Goal: Task Accomplishment & Management: Manage account settings

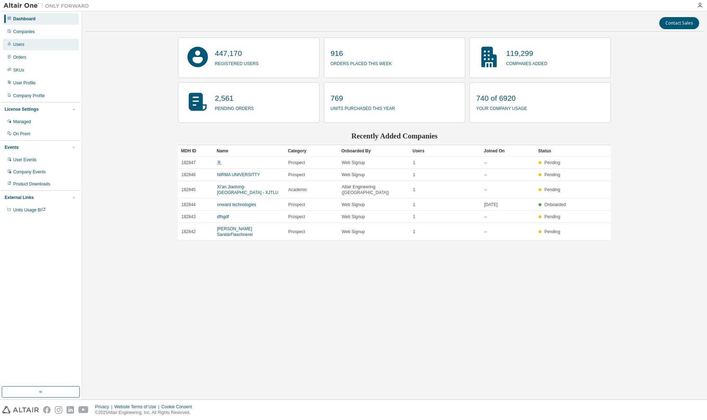
click at [35, 46] on div "Users" at bounding box center [41, 44] width 76 height 11
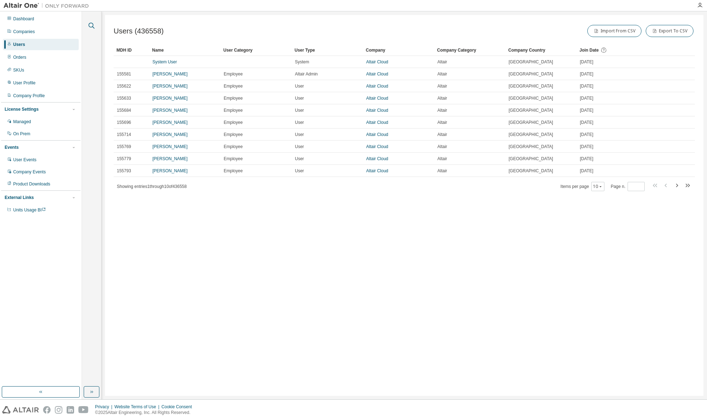
click at [89, 27] on icon "button" at bounding box center [91, 25] width 9 height 9
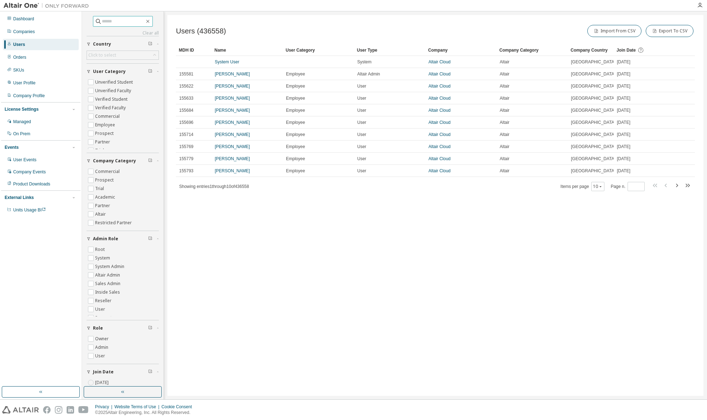
click at [103, 21] on input "text" at bounding box center [123, 21] width 43 height 7
type input "**********"
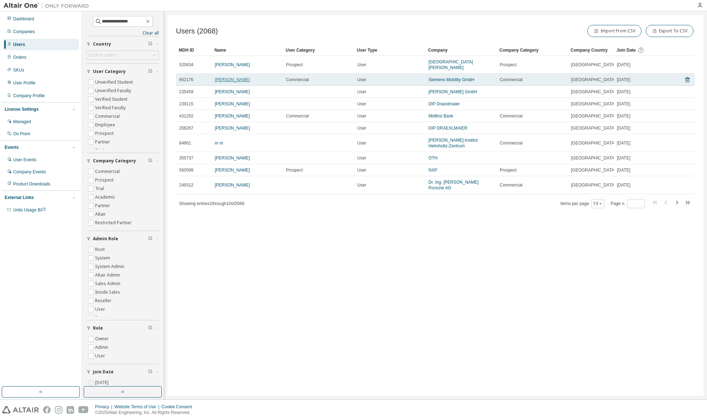
click at [222, 82] on link "Alexander Maier" at bounding box center [232, 79] width 35 height 5
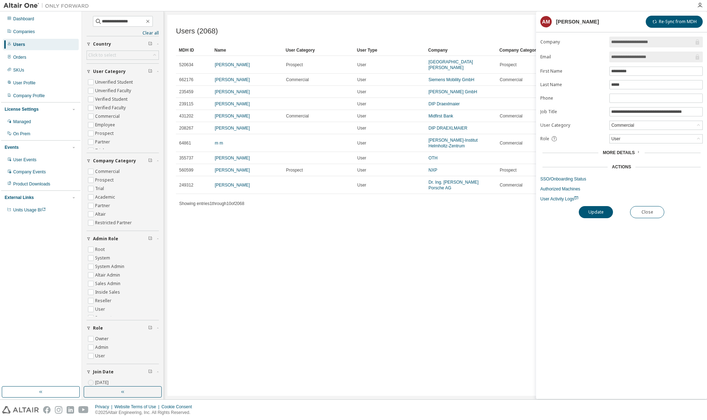
click at [622, 154] on span "More Details" at bounding box center [618, 152] width 32 height 5
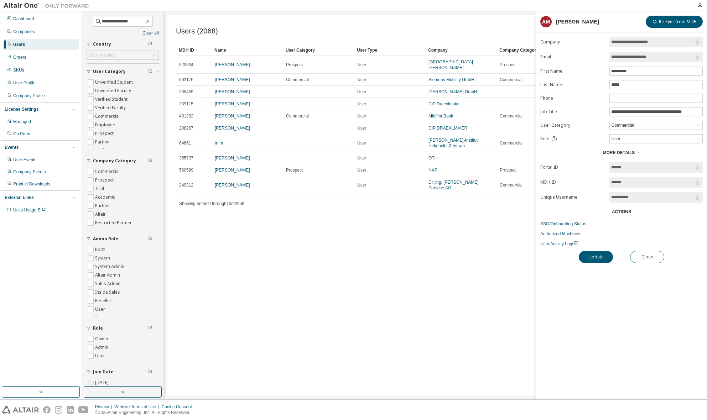
drag, startPoint x: 630, startPoint y: 185, endPoint x: 596, endPoint y: 184, distance: 34.2
click at [596, 184] on form "**********" at bounding box center [621, 142] width 162 height 210
click at [623, 185] on input "******" at bounding box center [652, 182] width 83 height 7
click at [598, 257] on button "Update" at bounding box center [595, 257] width 34 height 12
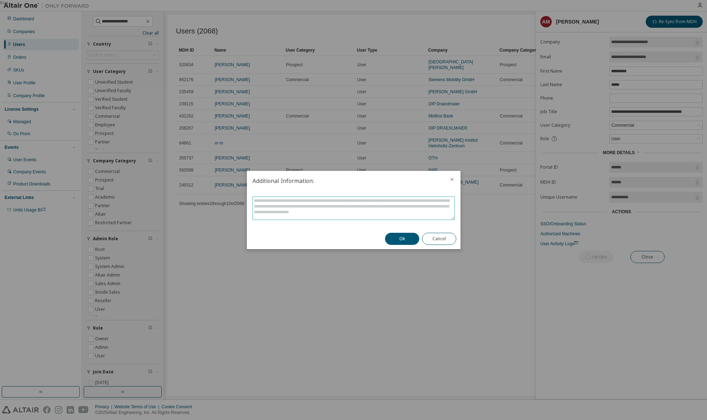
click at [371, 205] on textarea at bounding box center [353, 208] width 201 height 23
click at [447, 248] on div "Ok Cancel" at bounding box center [421, 239] width 80 height 21
click at [445, 241] on button "Cancel" at bounding box center [439, 239] width 34 height 12
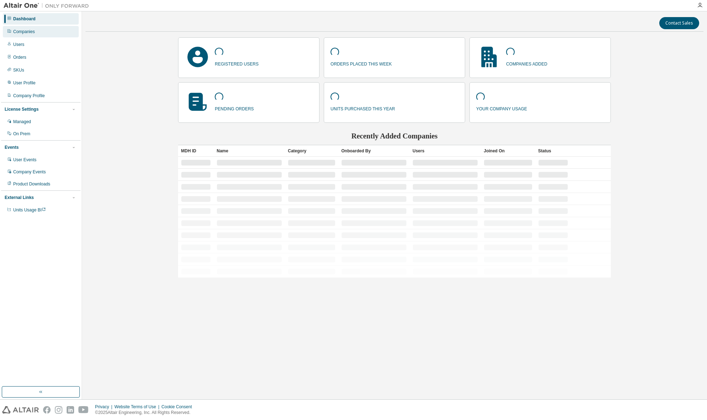
click at [36, 34] on div "Companies" at bounding box center [41, 31] width 76 height 11
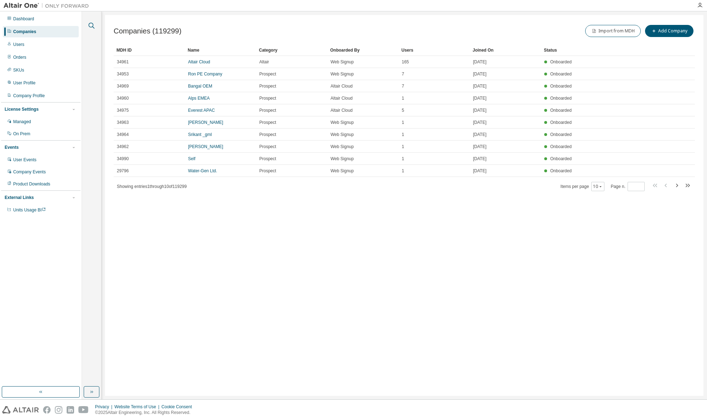
click at [93, 25] on icon "button" at bounding box center [92, 26] width 6 height 6
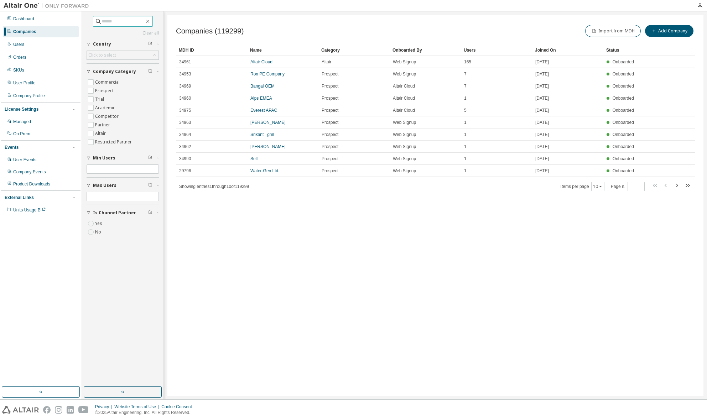
click at [102, 23] on input "text" at bounding box center [123, 21] width 43 height 7
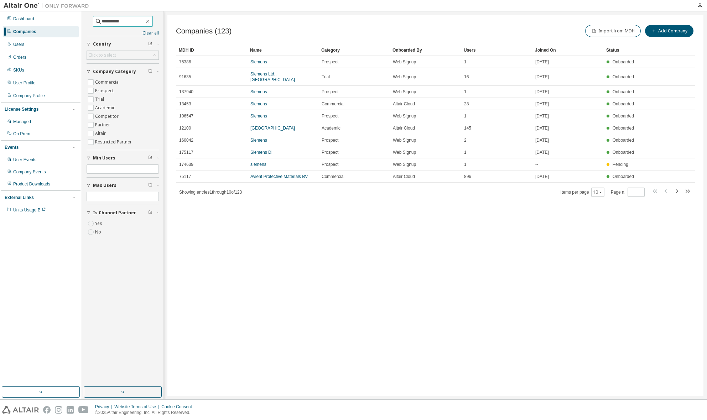
drag, startPoint x: 131, startPoint y: 23, endPoint x: 117, endPoint y: 21, distance: 14.8
click at [117, 21] on input "**********" at bounding box center [123, 21] width 43 height 7
type input "**********"
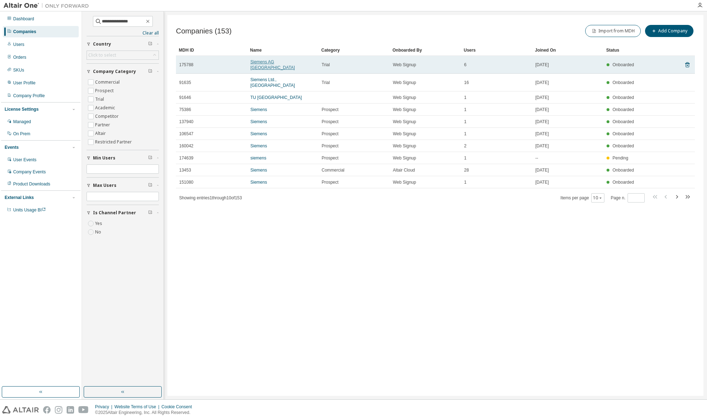
click at [280, 63] on link "Siemens AG [GEOGRAPHIC_DATA]" at bounding box center [272, 64] width 44 height 11
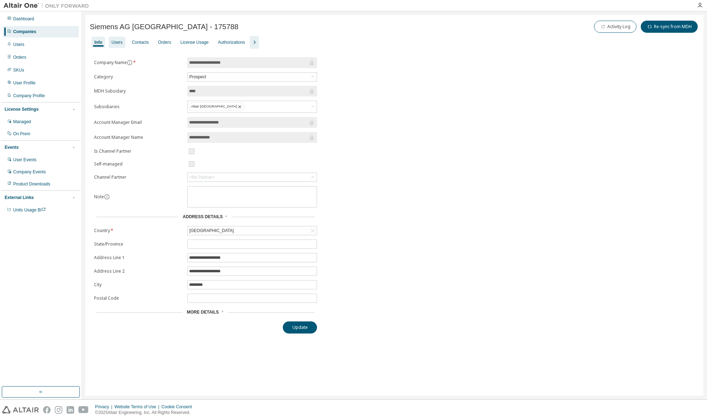
click at [116, 43] on div "Users" at bounding box center [116, 43] width 11 height 6
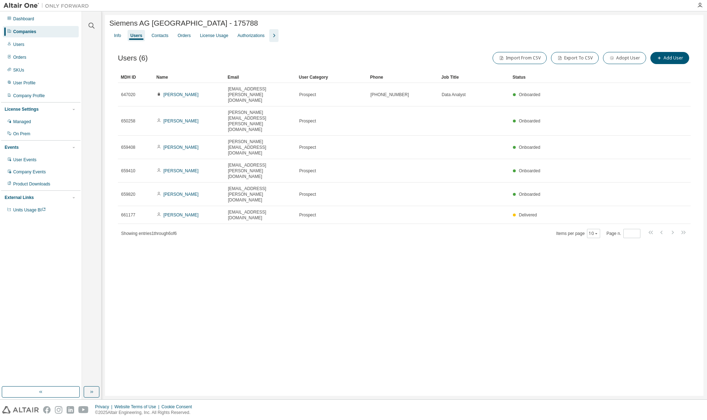
click at [124, 34] on div "Info Users Contacts Orders License Usage Authorizations" at bounding box center [404, 35] width 590 height 13
click at [121, 34] on div "Info" at bounding box center [117, 36] width 7 height 6
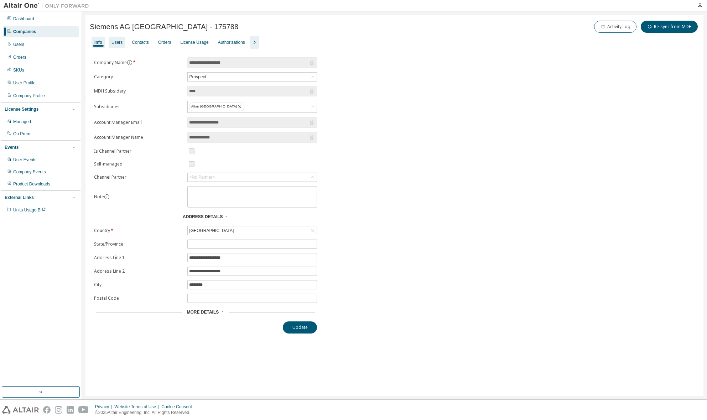
click at [119, 41] on div "Users" at bounding box center [116, 43] width 11 height 6
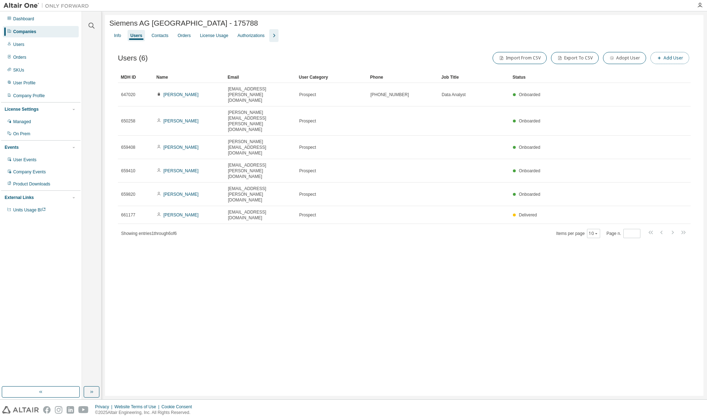
click at [663, 59] on button "Add User" at bounding box center [669, 58] width 39 height 12
click at [694, 22] on icon "button" at bounding box center [695, 23] width 5 height 6
click at [164, 36] on div "Contacts" at bounding box center [159, 36] width 17 height 6
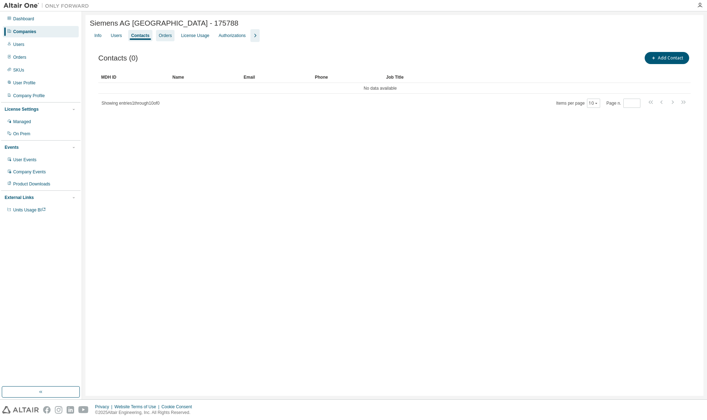
click at [171, 37] on div "Orders" at bounding box center [165, 36] width 13 height 6
click at [198, 36] on div "License Usage" at bounding box center [194, 36] width 28 height 6
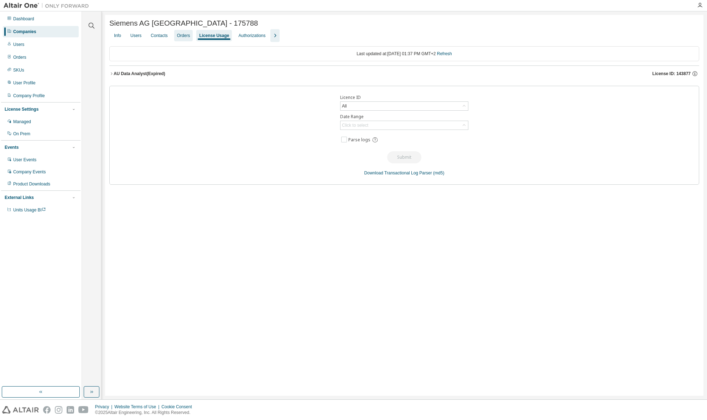
click at [187, 37] on div "Orders" at bounding box center [183, 36] width 13 height 6
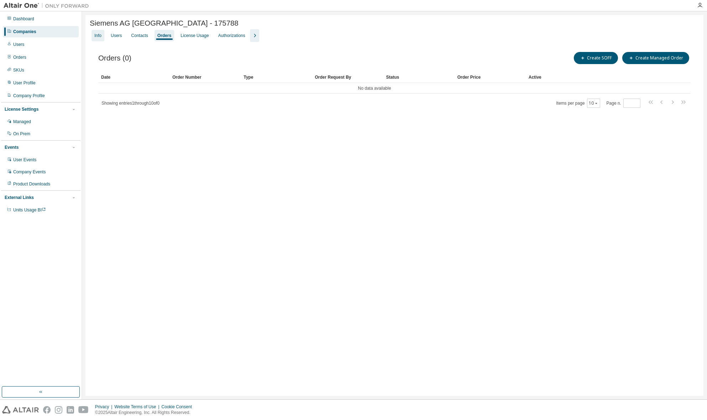
click at [101, 37] on div "Info" at bounding box center [97, 36] width 7 height 6
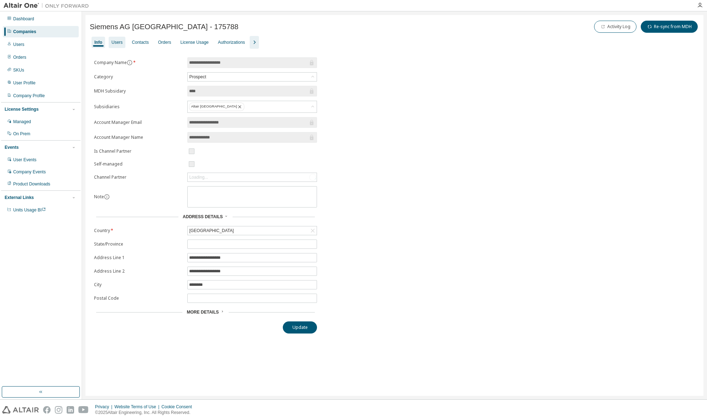
click at [114, 38] on div "Users" at bounding box center [117, 42] width 17 height 11
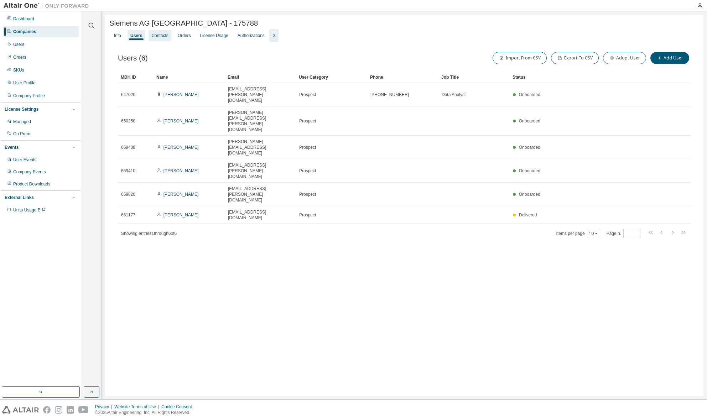
click at [163, 37] on div "Contacts" at bounding box center [159, 36] width 17 height 6
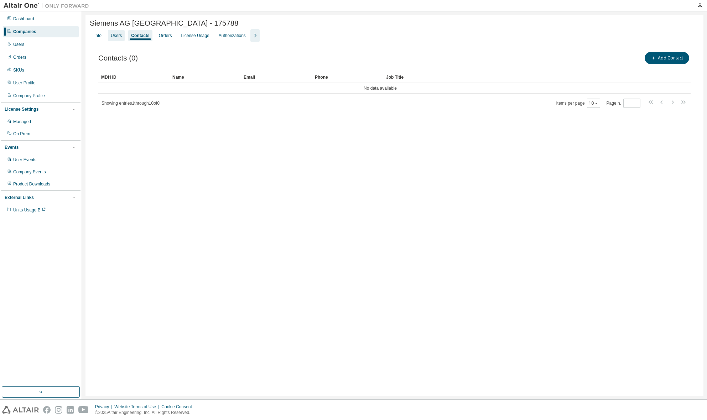
click at [113, 41] on div "Users" at bounding box center [116, 35] width 17 height 11
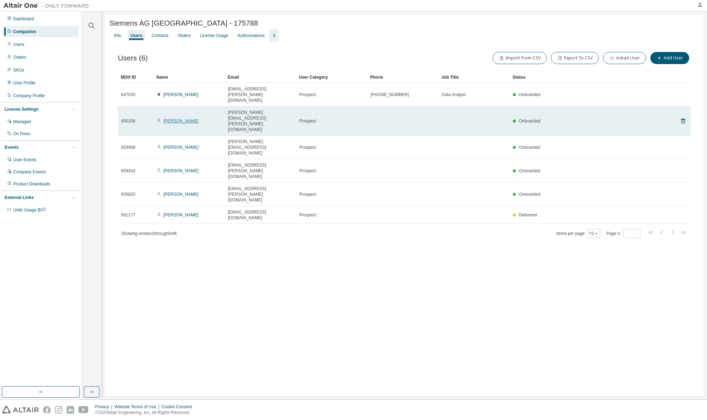
click at [170, 119] on link "[PERSON_NAME]" at bounding box center [180, 121] width 35 height 5
